Goal: Information Seeking & Learning: Learn about a topic

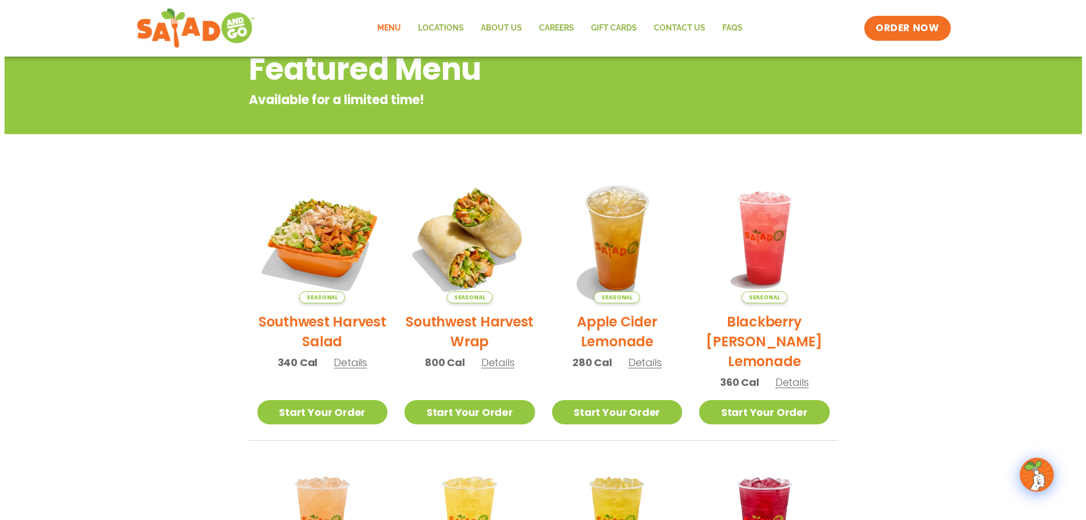
scroll to position [170, 0]
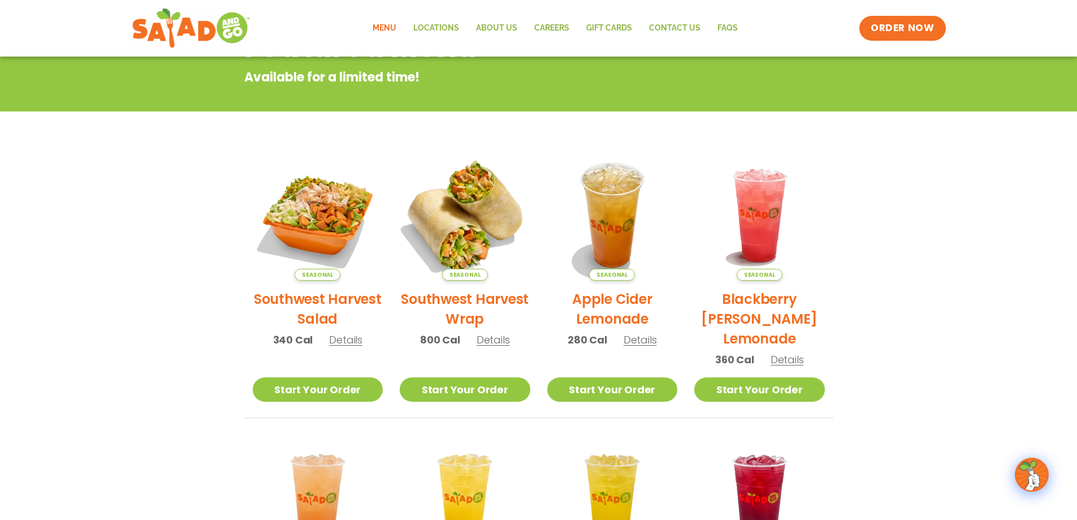
click at [460, 235] on img at bounding box center [465, 215] width 153 height 153
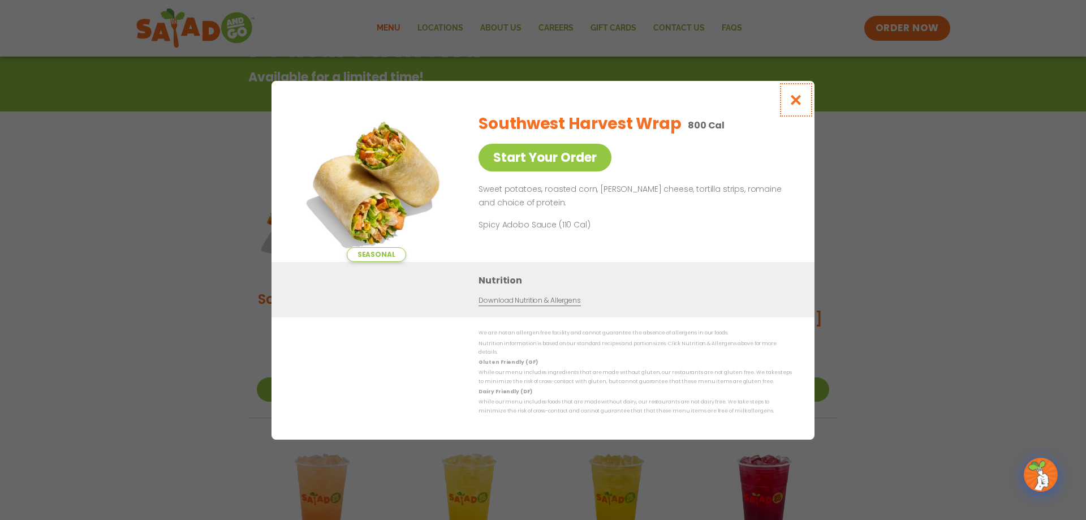
click at [795, 102] on icon "Close modal" at bounding box center [796, 100] width 14 height 12
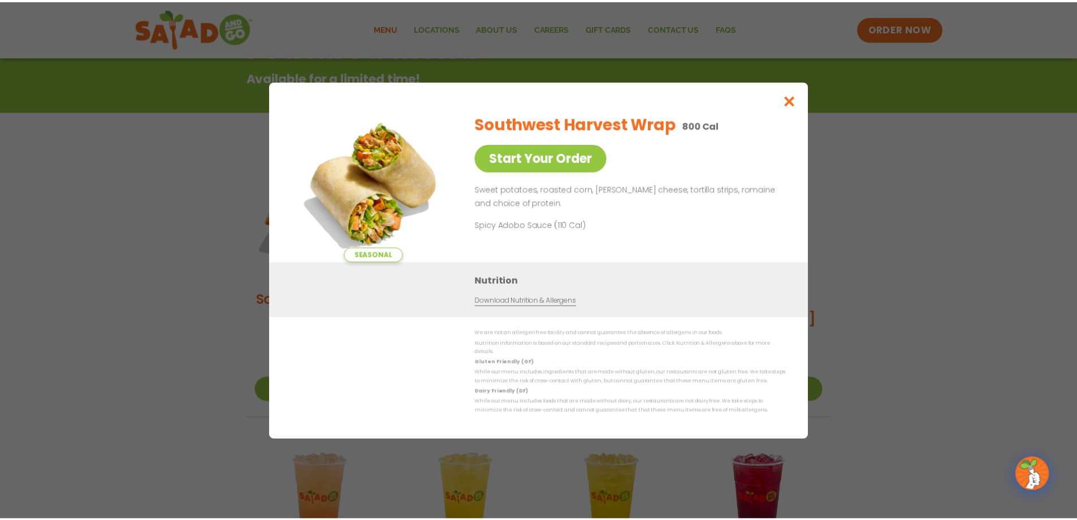
scroll to position [182, 0]
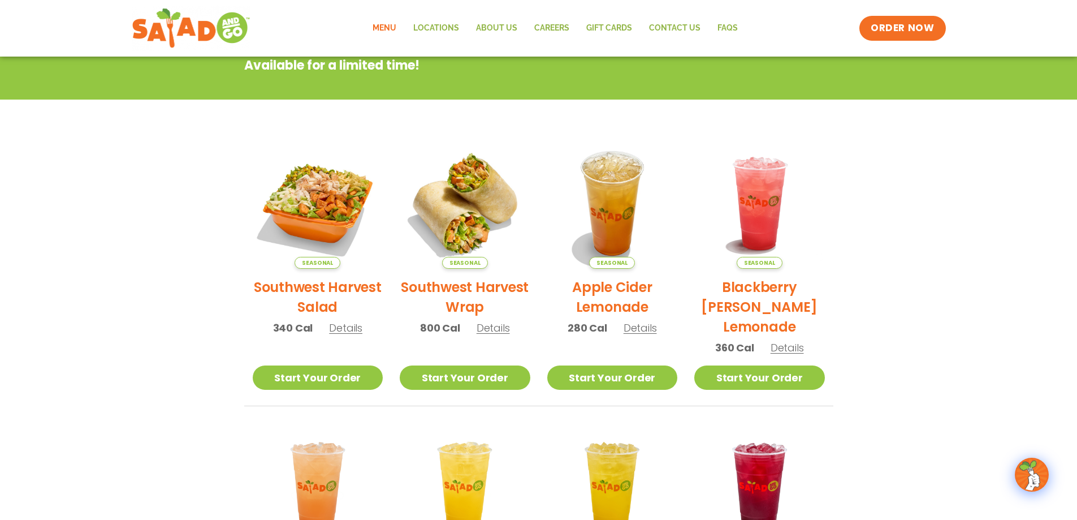
click at [493, 326] on span "Details" at bounding box center [493, 328] width 33 height 14
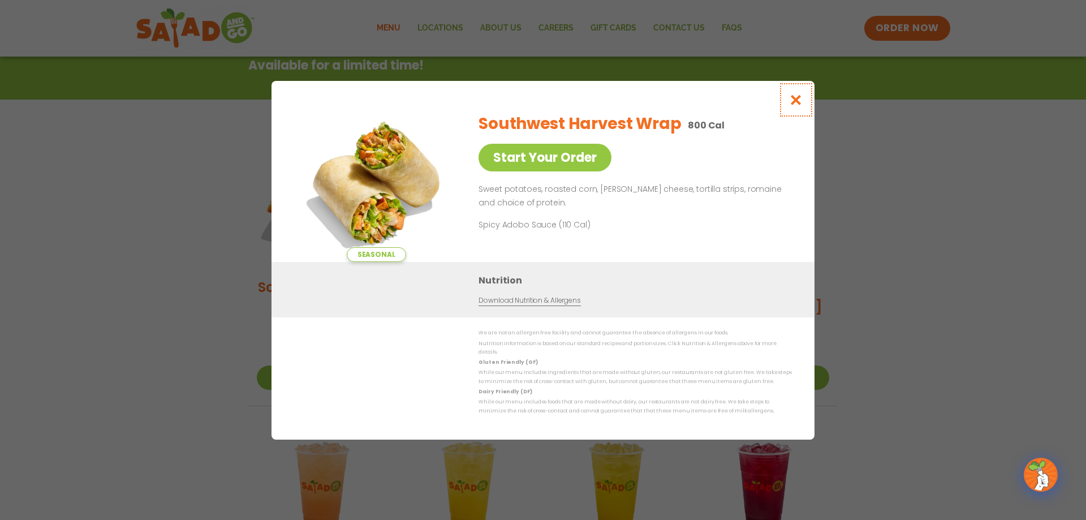
click at [795, 100] on icon "Close modal" at bounding box center [796, 100] width 14 height 12
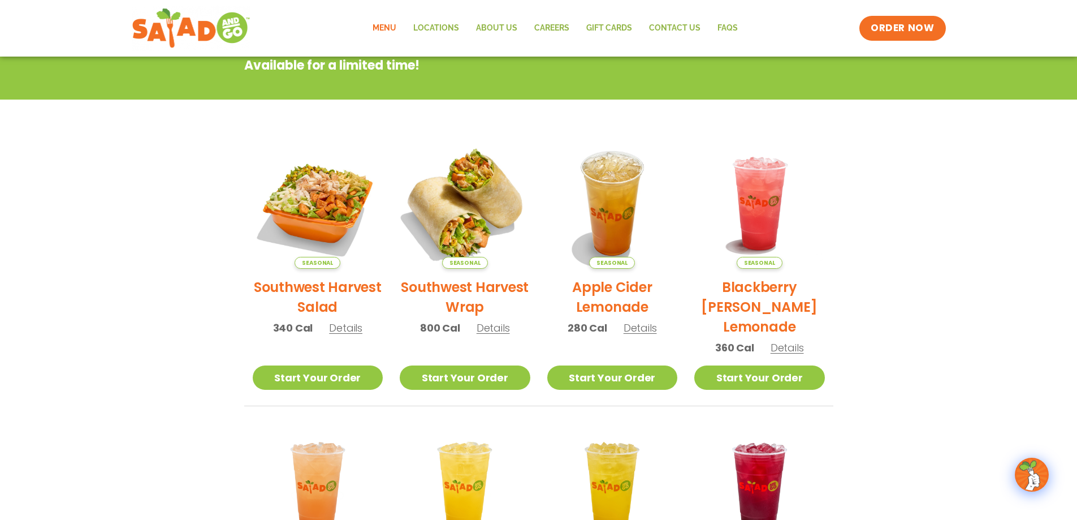
click at [458, 191] on img at bounding box center [465, 203] width 153 height 153
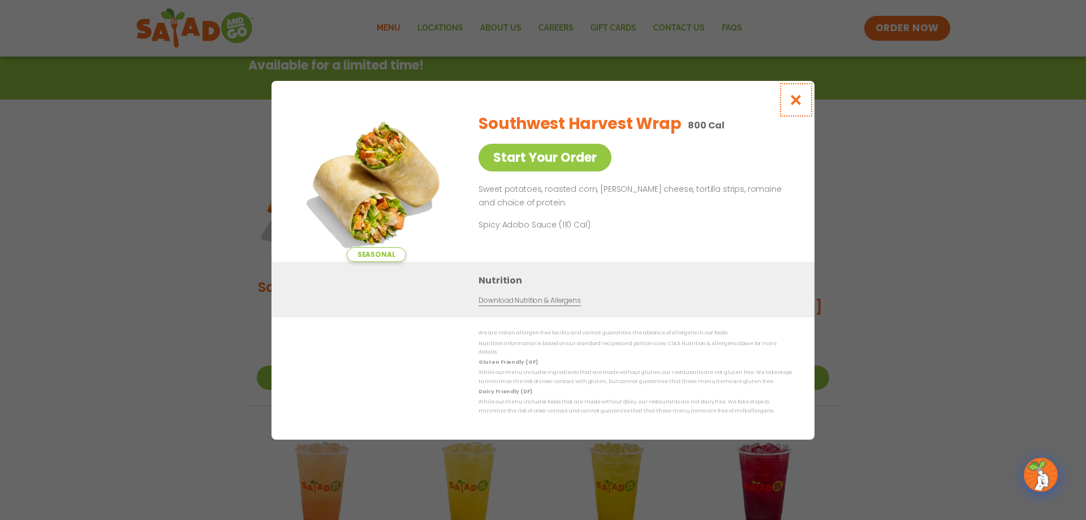
click at [796, 101] on icon "Close modal" at bounding box center [796, 100] width 14 height 12
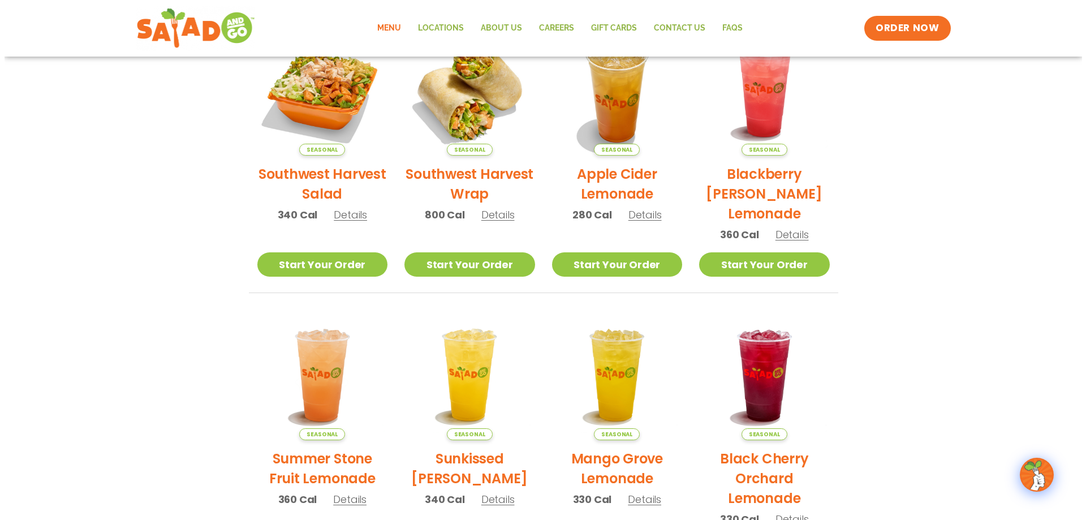
scroll to position [12, 0]
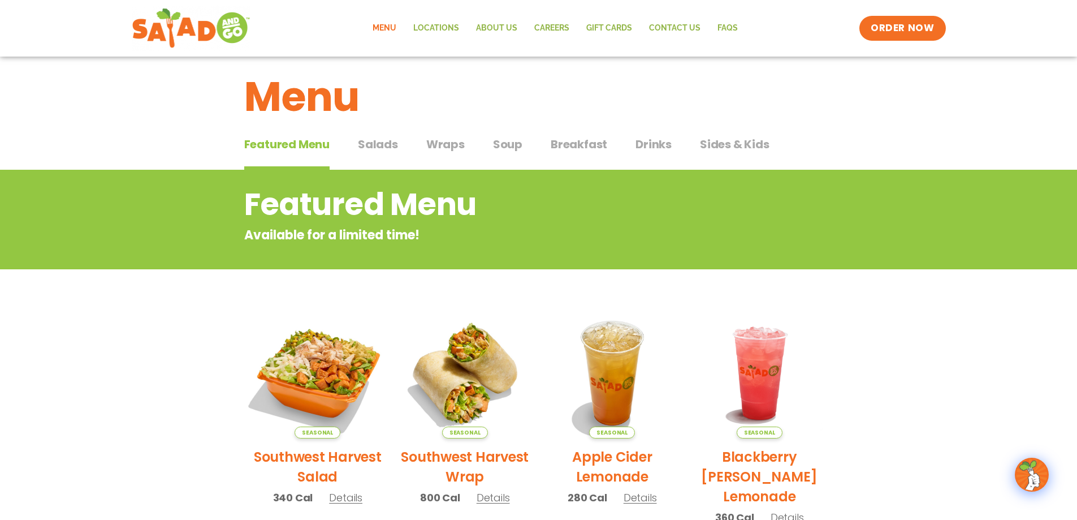
click at [314, 374] on img at bounding box center [317, 372] width 153 height 153
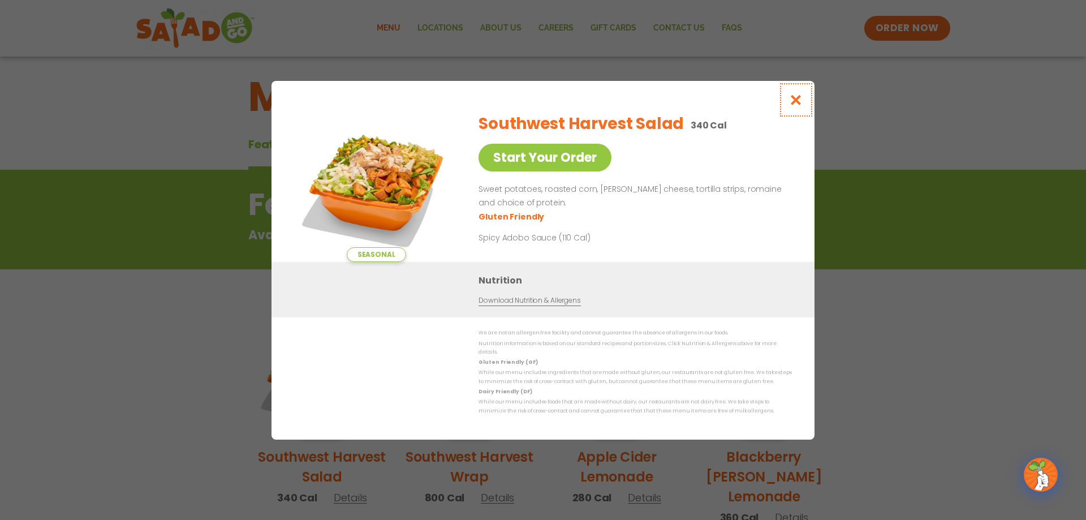
click at [799, 98] on icon "Close modal" at bounding box center [796, 100] width 14 height 12
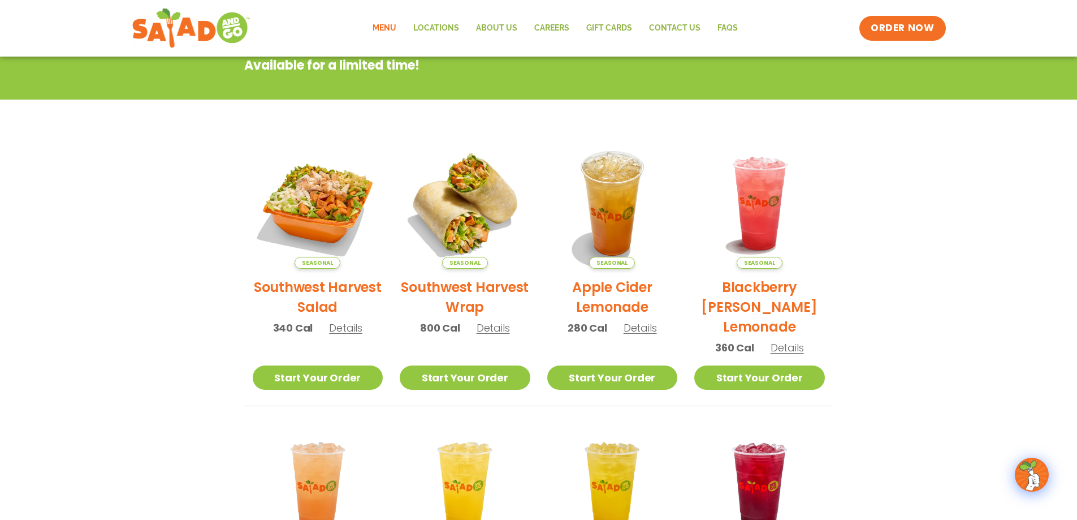
scroll to position [0, 0]
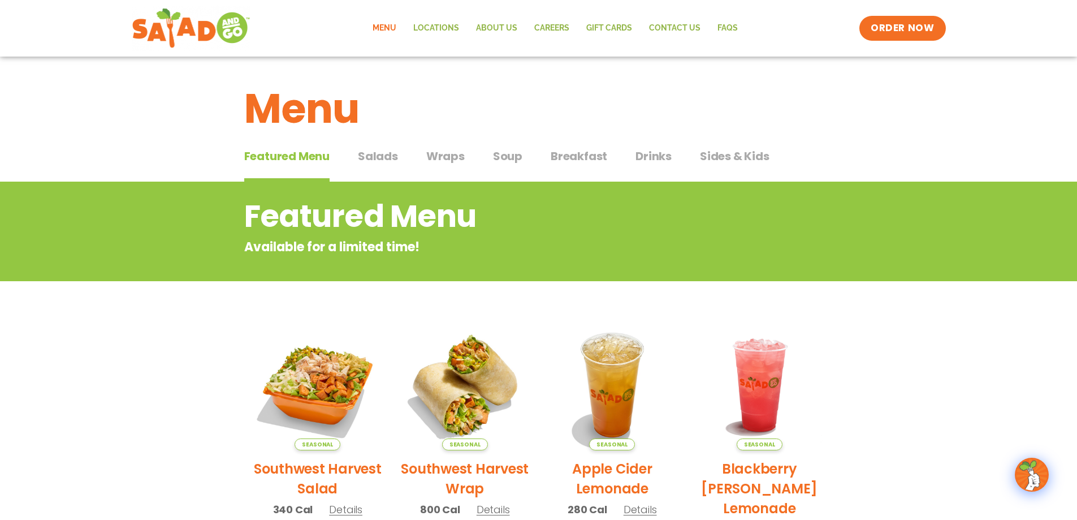
click at [445, 157] on span "Wraps" at bounding box center [445, 156] width 38 height 17
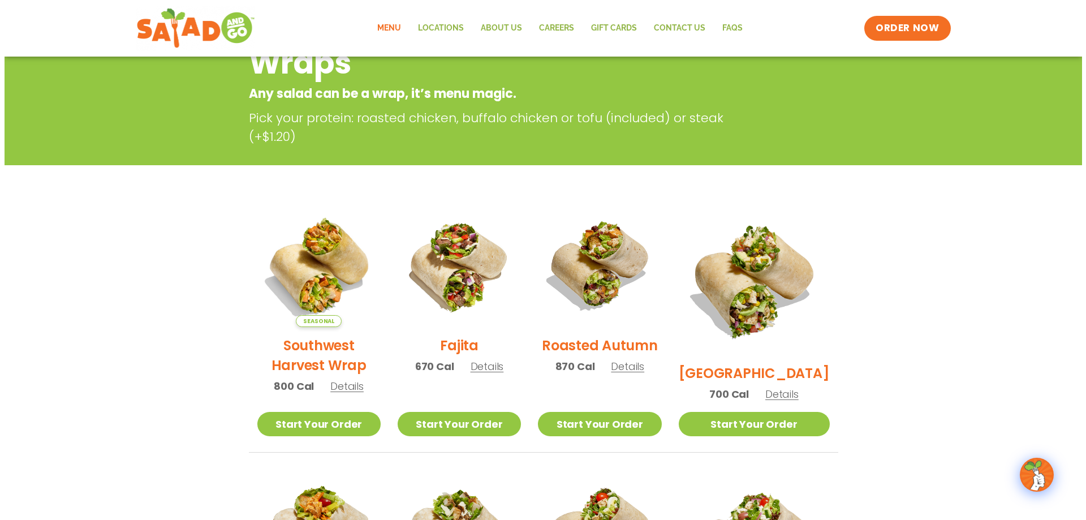
scroll to position [170, 0]
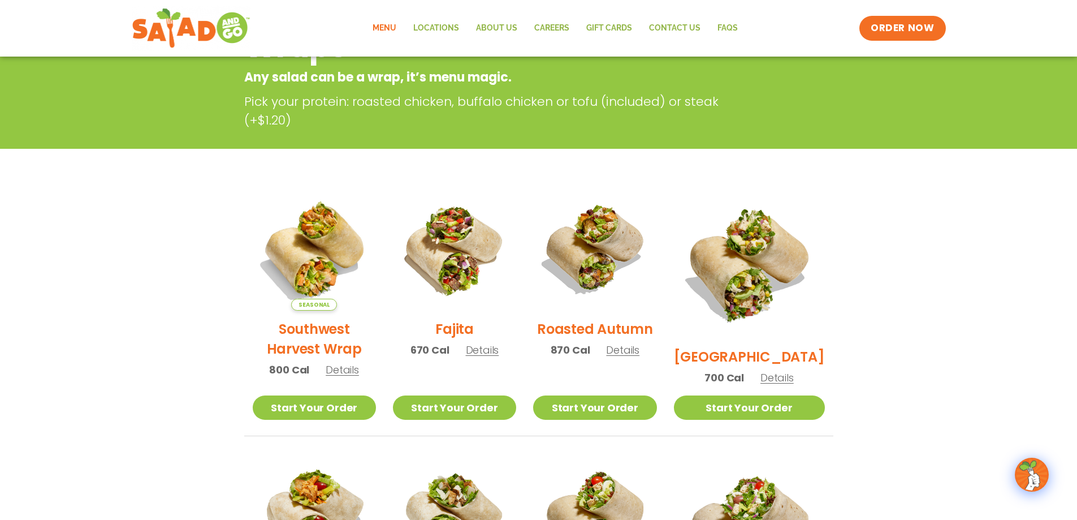
click at [782, 370] on span "Details" at bounding box center [777, 377] width 33 height 14
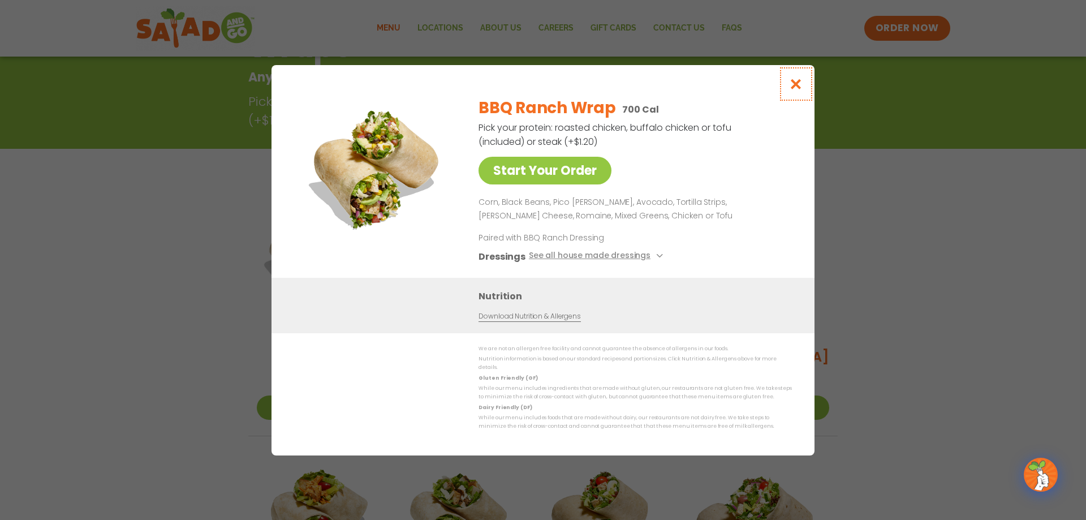
click at [797, 85] on icon "Close modal" at bounding box center [796, 84] width 14 height 12
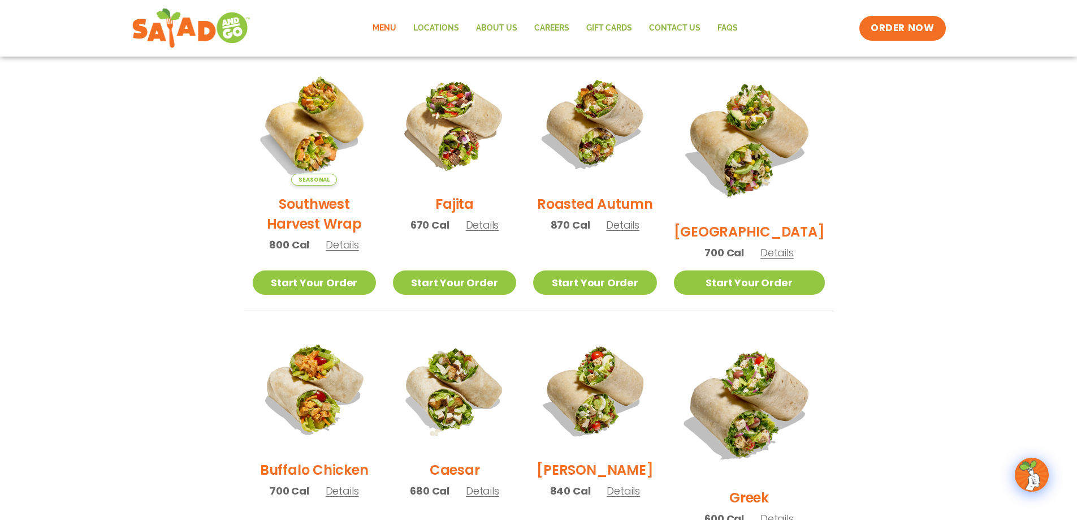
scroll to position [12, 0]
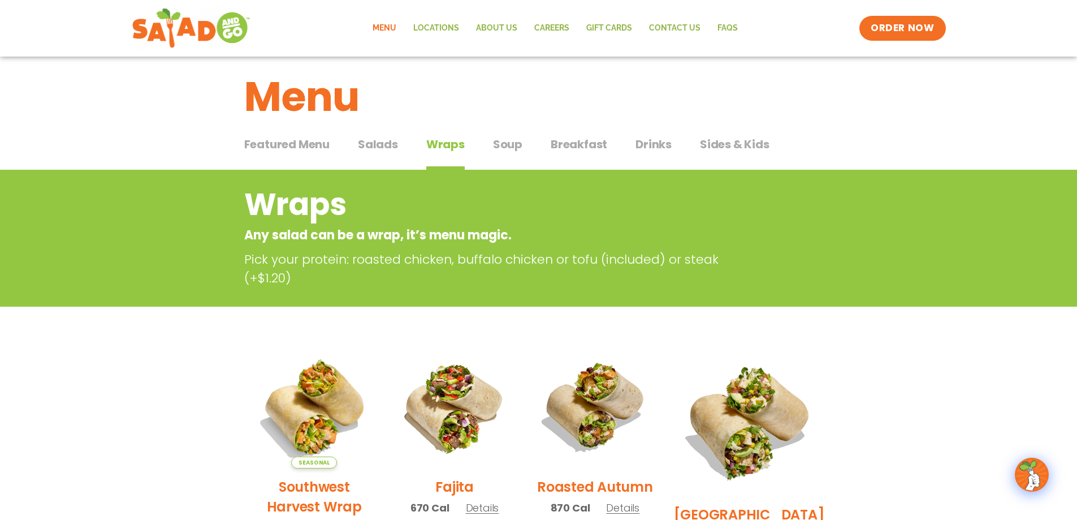
click at [373, 145] on span "Salads" at bounding box center [378, 144] width 40 height 17
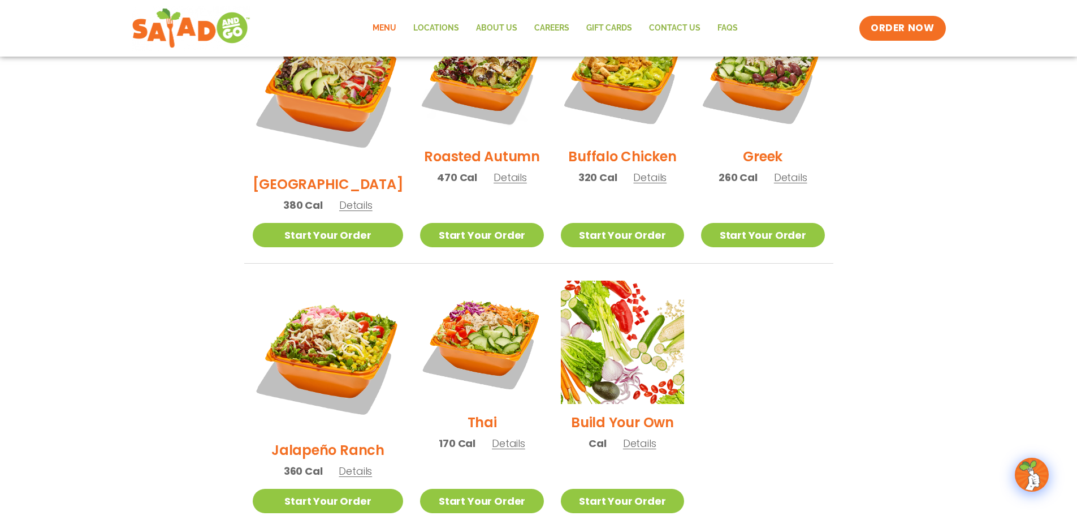
scroll to position [634, 0]
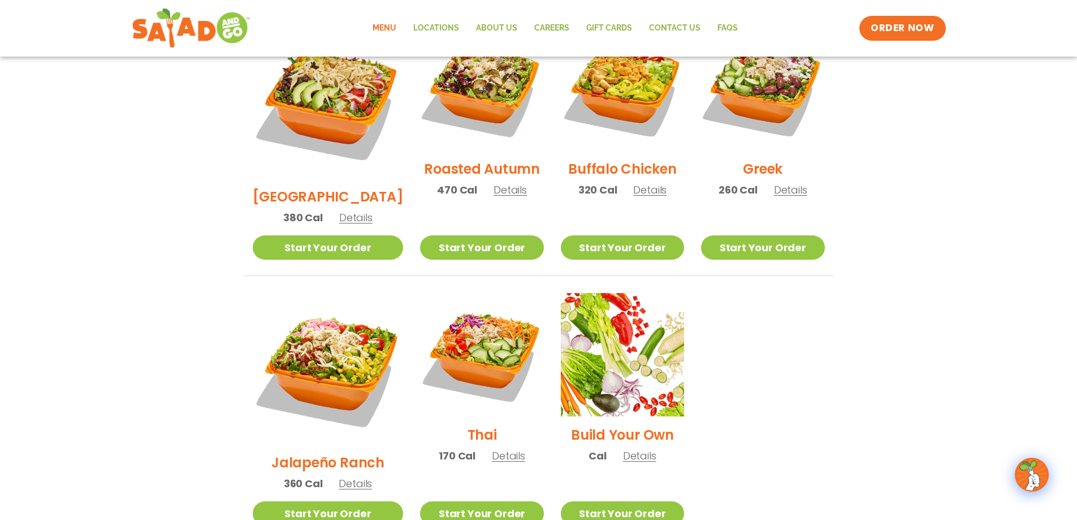
click at [493, 448] on span "Details" at bounding box center [508, 455] width 33 height 14
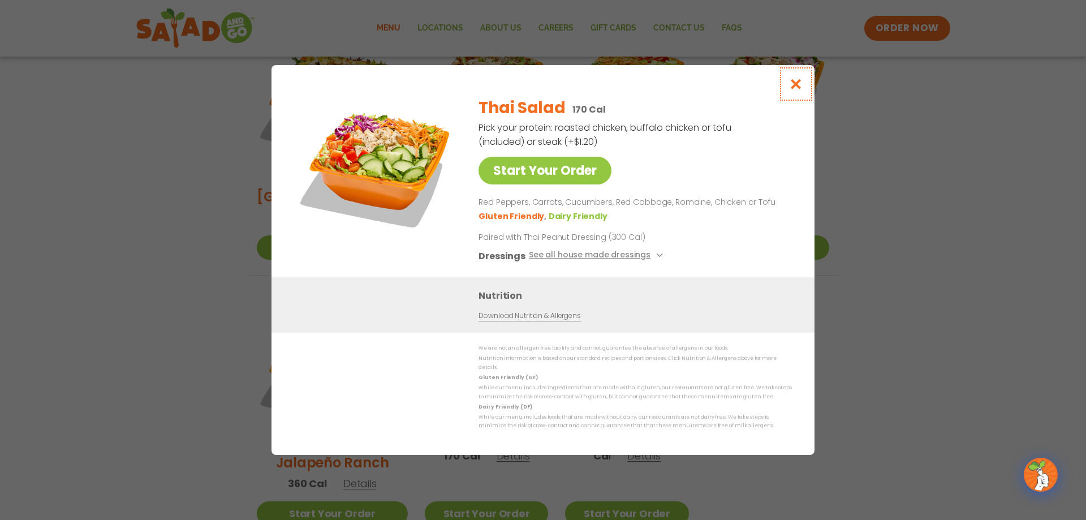
click at [796, 88] on icon "Close modal" at bounding box center [796, 84] width 14 height 12
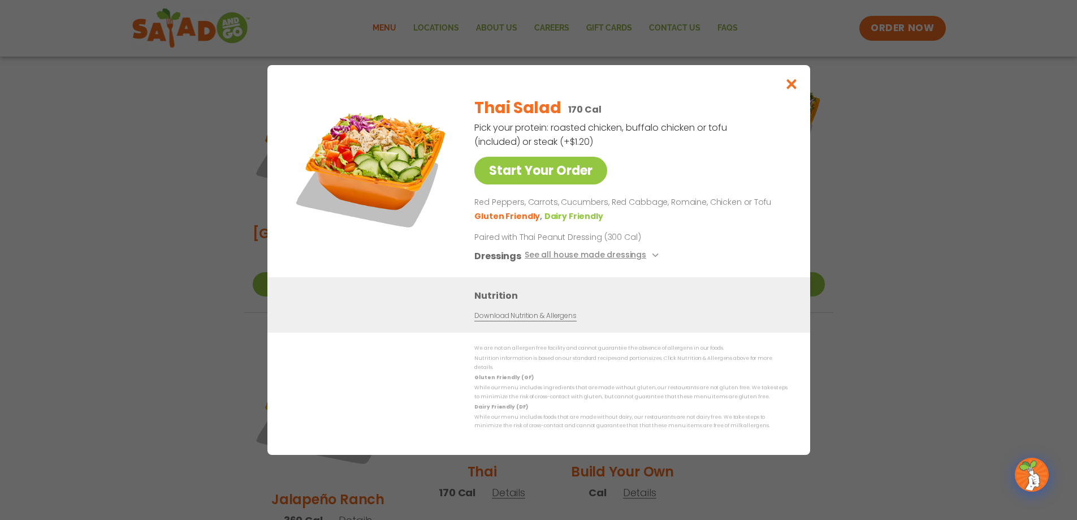
scroll to position [594, 0]
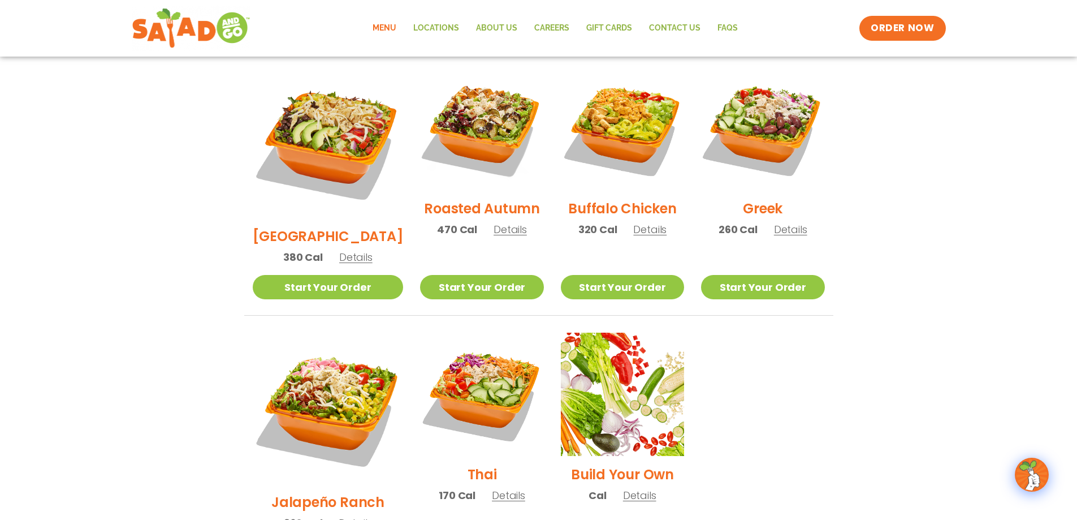
click at [914, 239] on section "Salads Our house-made dressings make our huge portions even more delicious. Goo…" at bounding box center [538, 84] width 1077 height 994
